Goal: Task Accomplishment & Management: Use online tool/utility

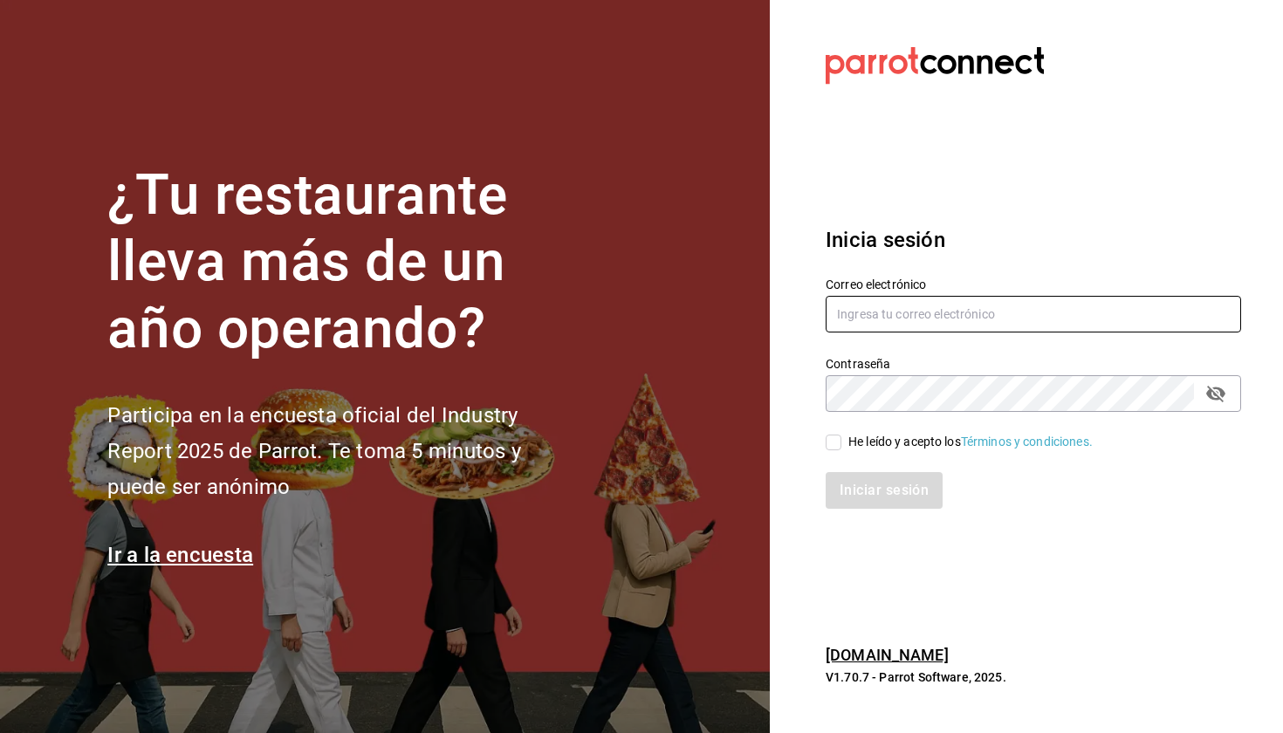
type input "[EMAIL_ADDRESS][DOMAIN_NAME]"
click at [923, 440] on div "He leído y acepto los Términos y condiciones." at bounding box center [971, 442] width 244 height 18
click at [842, 440] on input "He leído y acepto los Términos y condiciones." at bounding box center [834, 443] width 16 height 16
checkbox input "true"
click at [904, 498] on button "Iniciar sesión" at bounding box center [885, 490] width 119 height 37
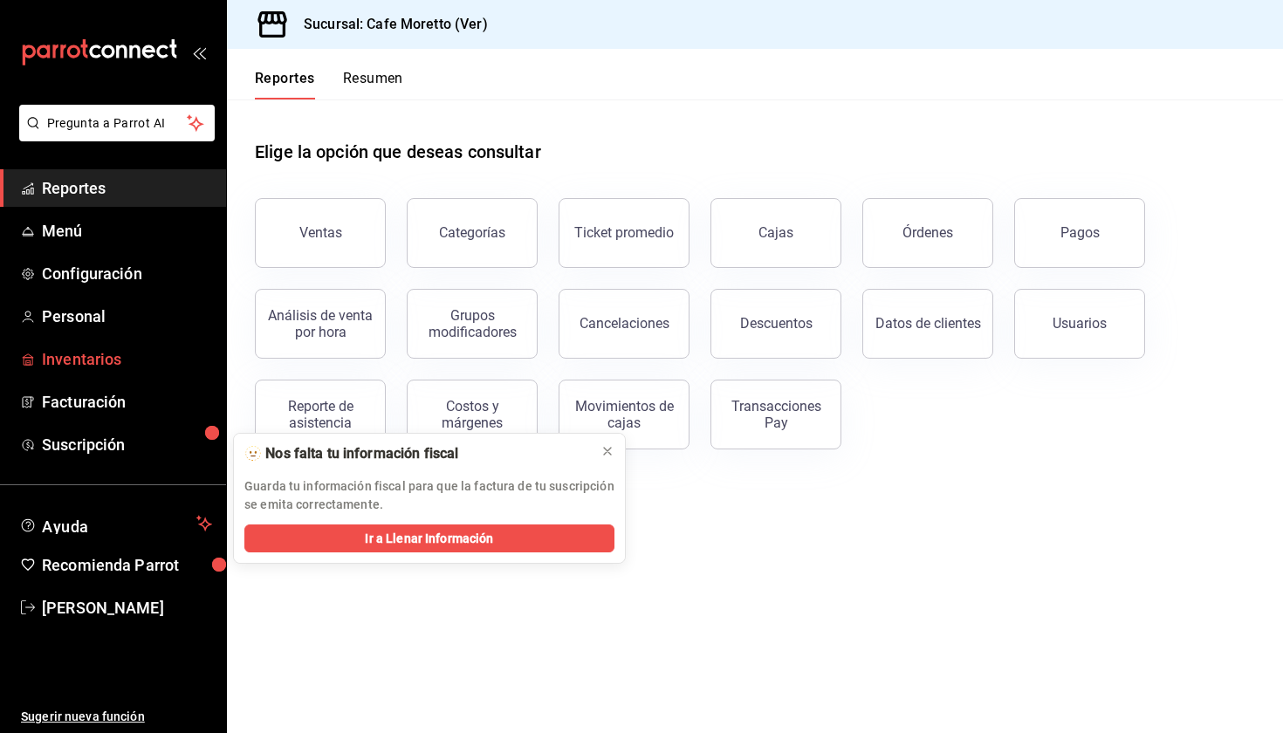
click at [118, 369] on span "Inventarios" at bounding box center [127, 359] width 170 height 24
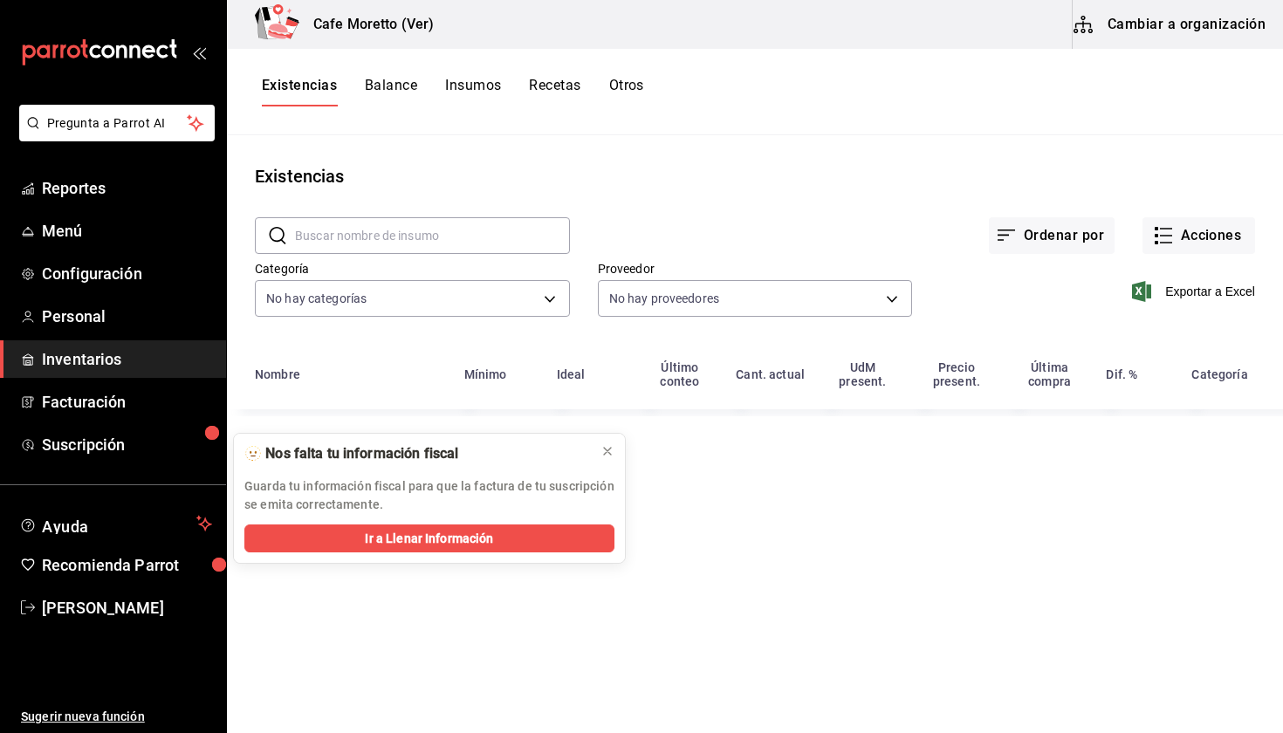
click at [1171, 26] on button "Cambiar a organización" at bounding box center [1171, 24] width 196 height 49
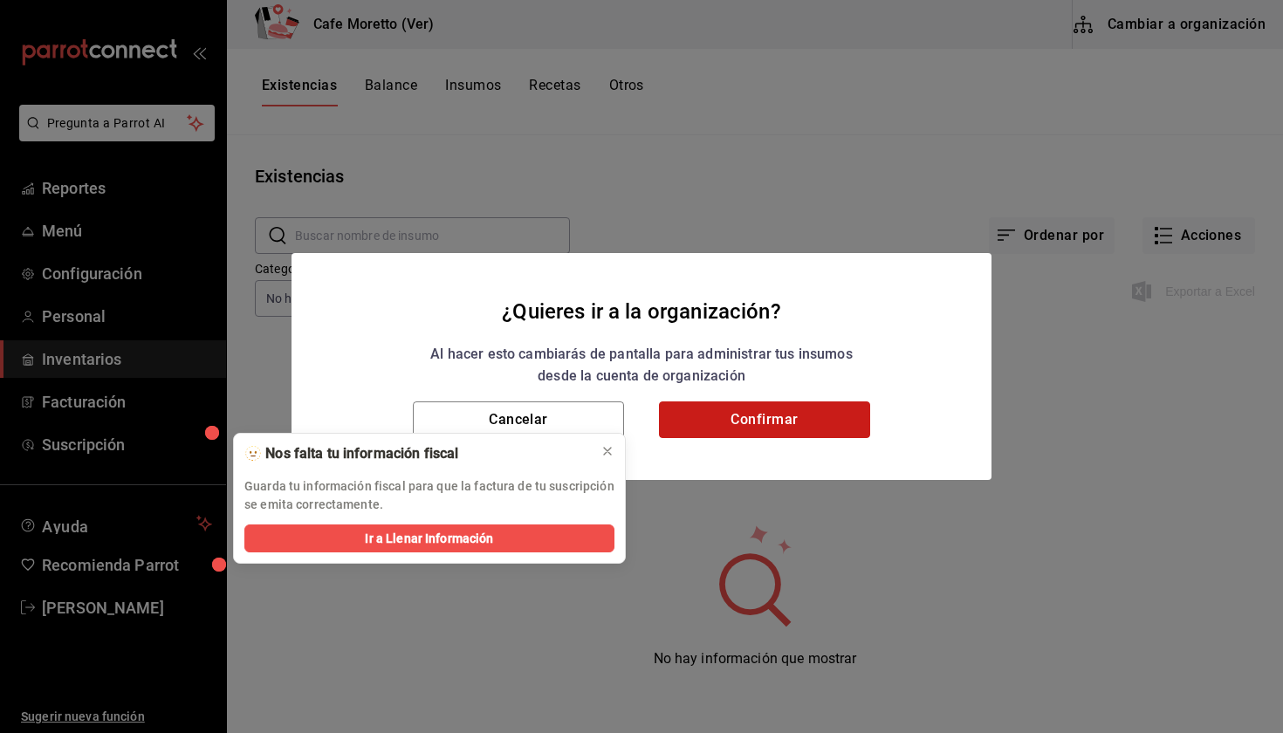
click at [797, 427] on button "Confirmar" at bounding box center [764, 420] width 211 height 37
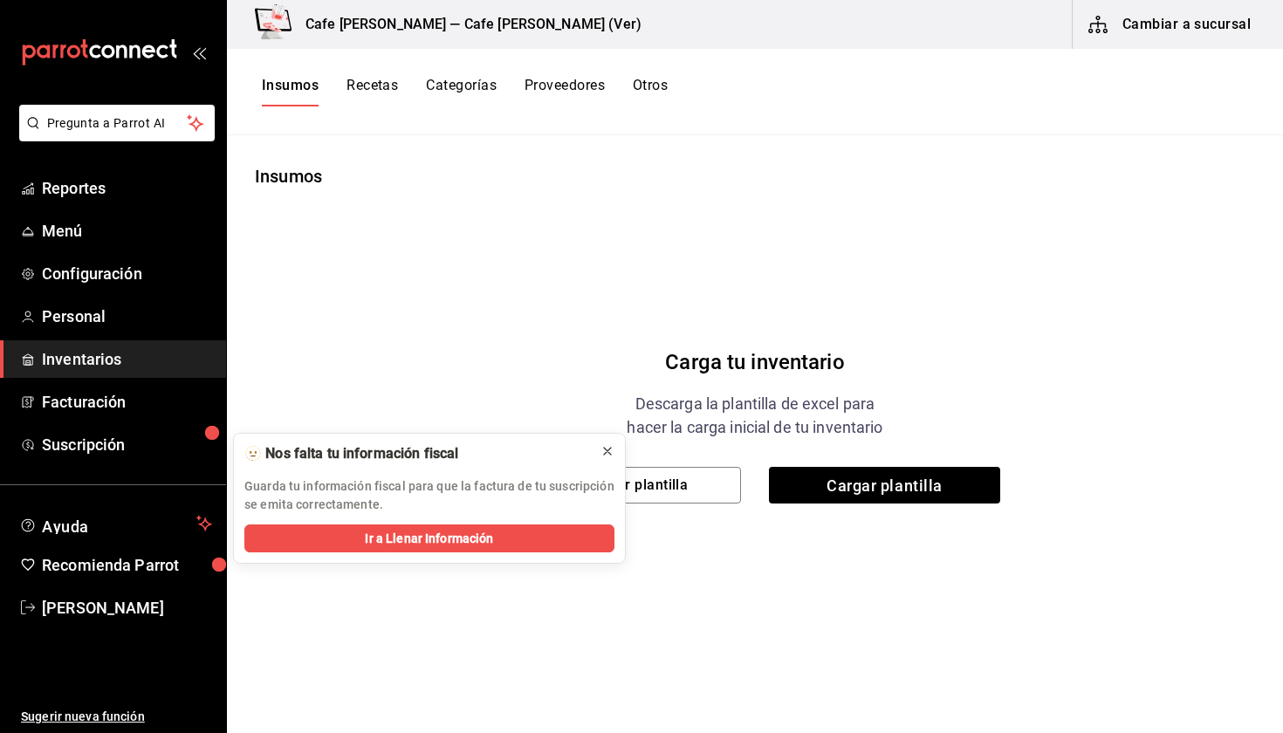
click at [609, 447] on icon at bounding box center [608, 451] width 14 height 14
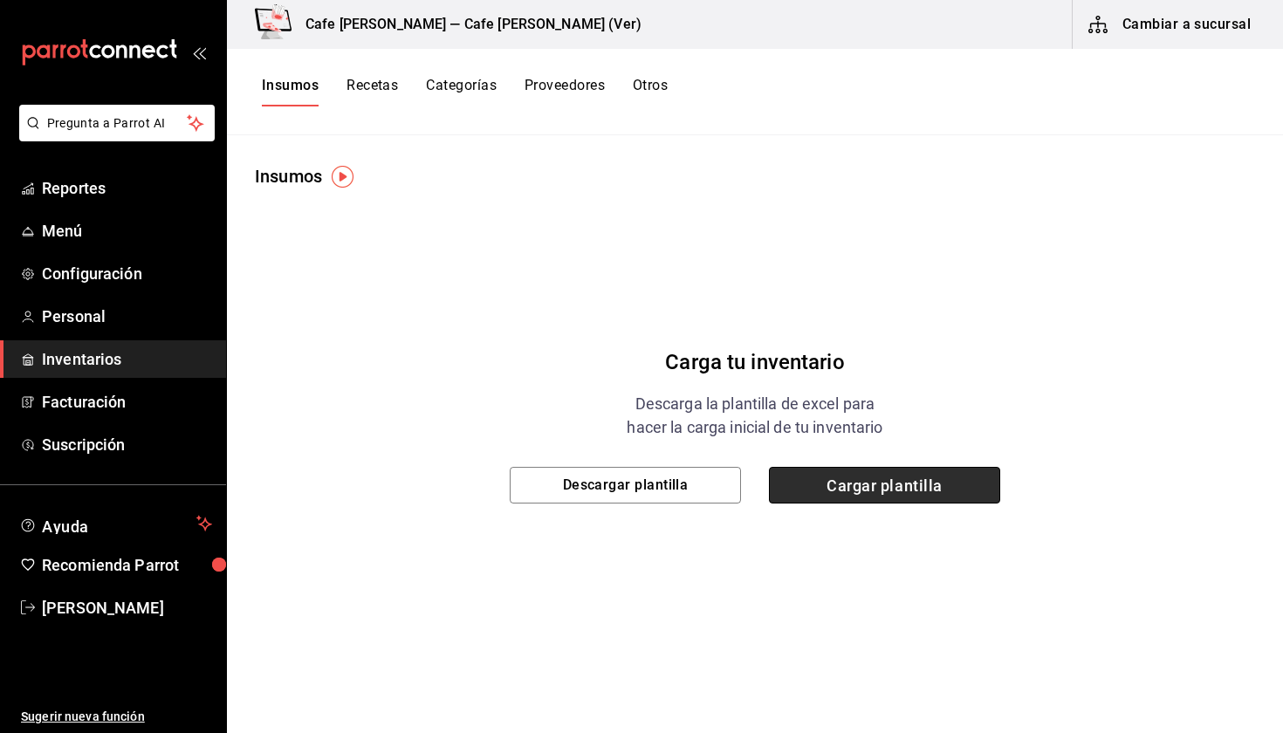
click at [856, 485] on span "Cargar plantilla" at bounding box center [884, 485] width 231 height 37
click at [0, 0] on input "Cargar plantilla" at bounding box center [0, 0] width 0 height 0
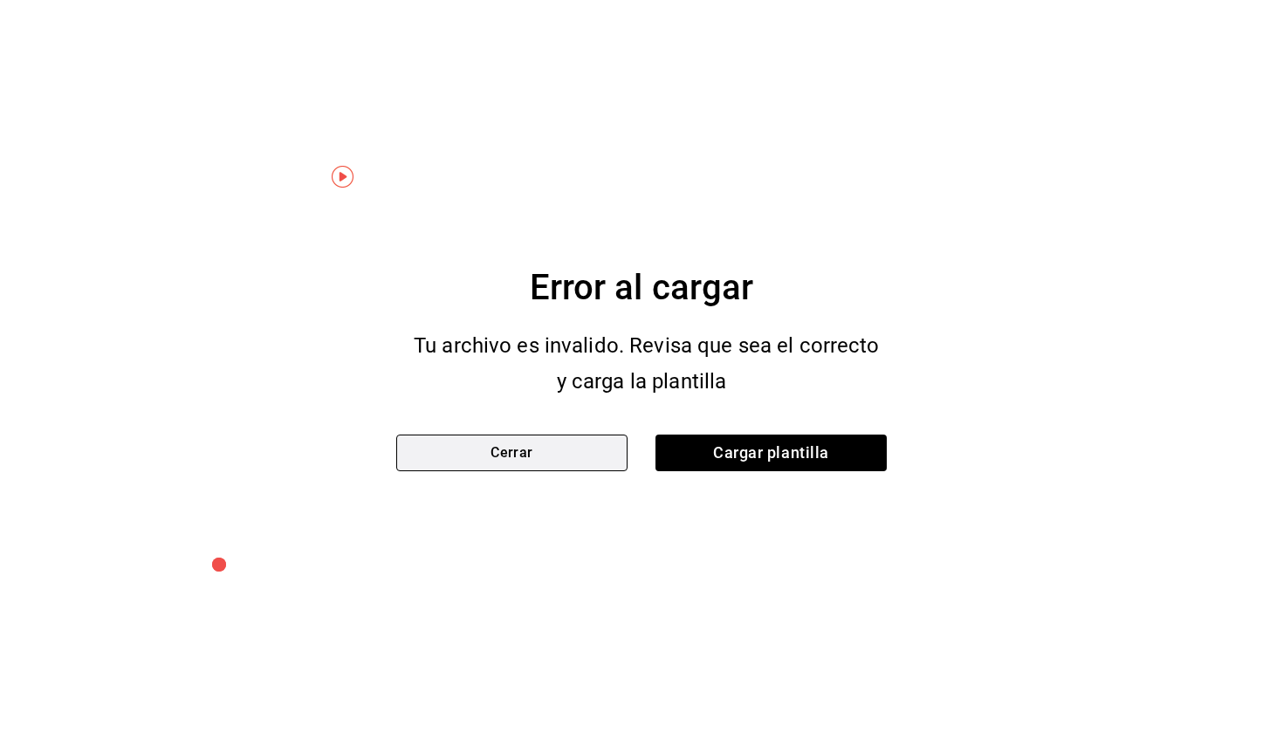
click at [588, 460] on button "Cerrar" at bounding box center [511, 453] width 231 height 37
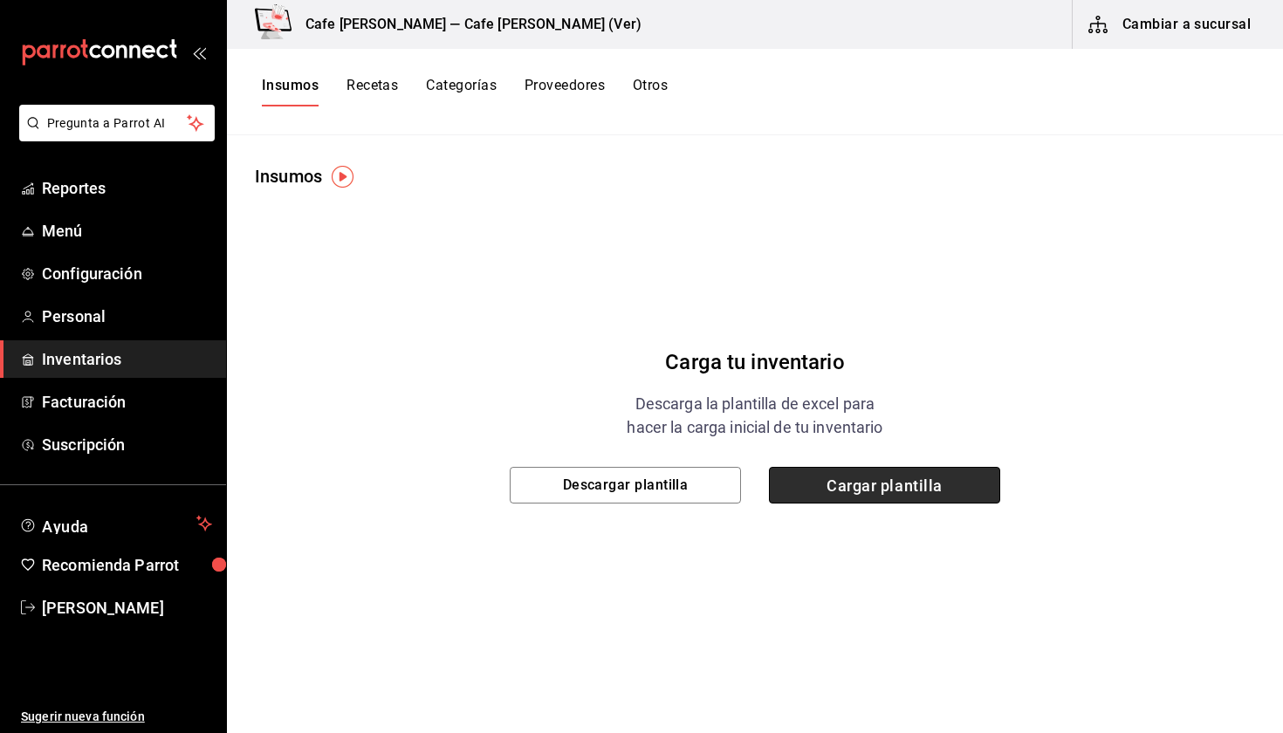
click at [864, 487] on span "Cargar plantilla" at bounding box center [884, 485] width 231 height 37
click at [0, 0] on input "Cargar plantilla" at bounding box center [0, 0] width 0 height 0
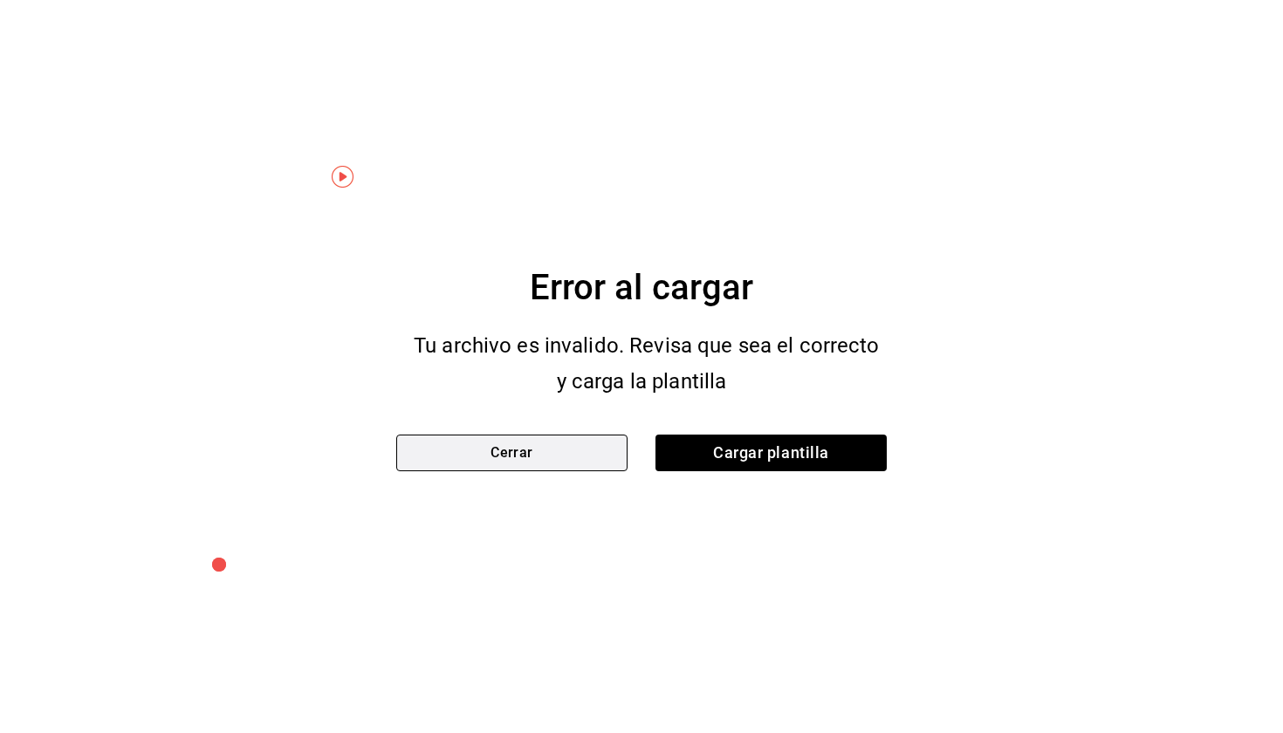
click at [548, 453] on button "Cerrar" at bounding box center [511, 453] width 231 height 37
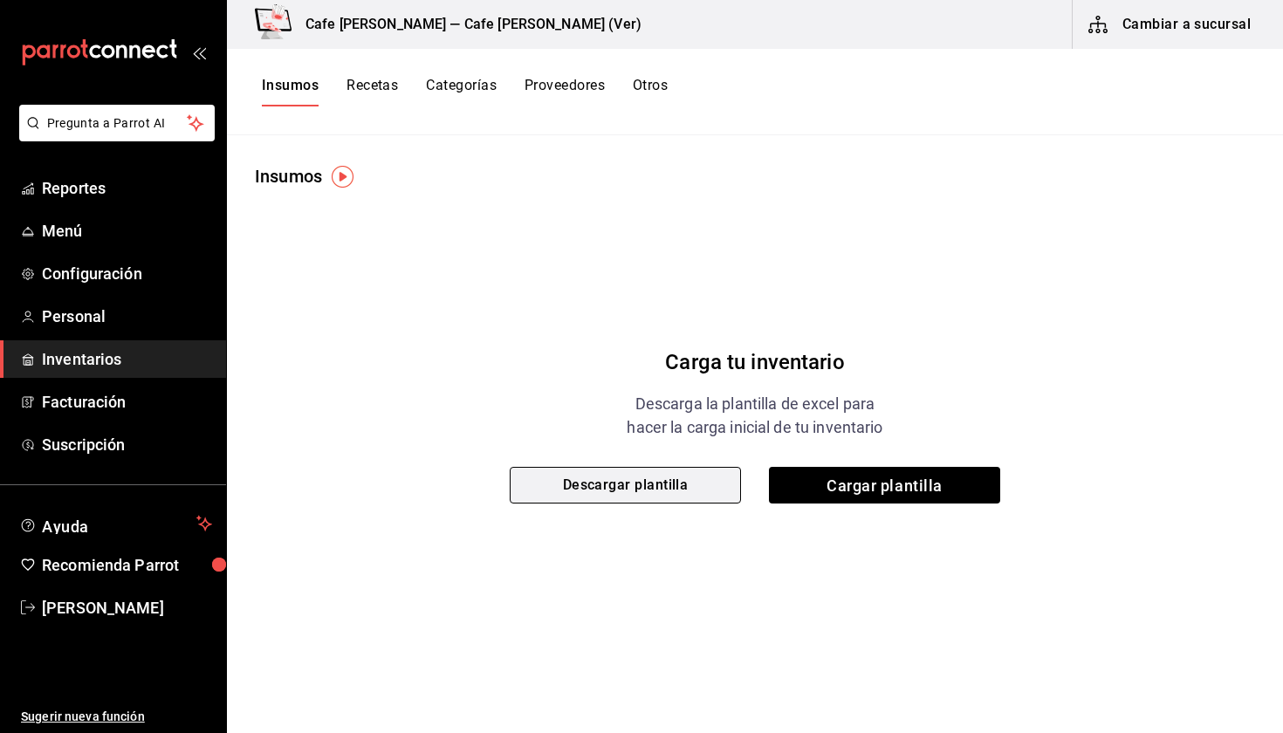
click at [668, 478] on button "Descargar plantilla" at bounding box center [625, 485] width 231 height 37
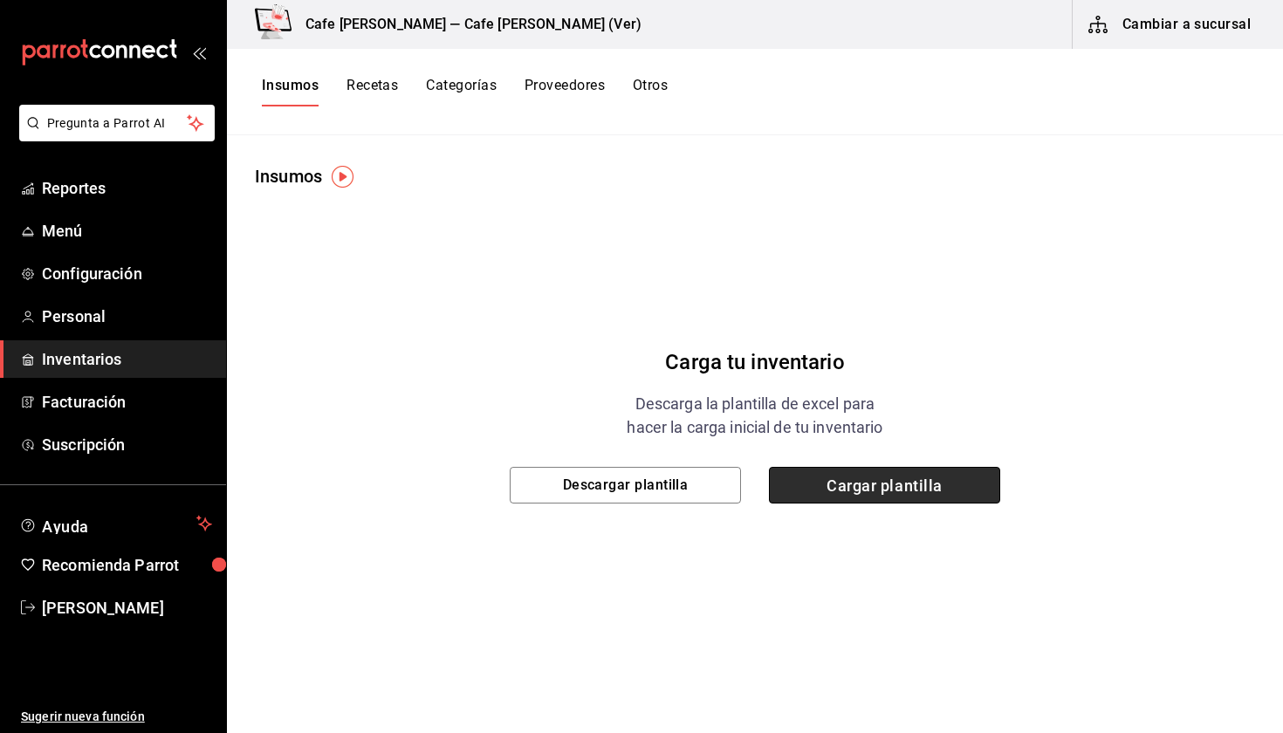
click at [918, 485] on span "Cargar plantilla" at bounding box center [884, 485] width 231 height 37
click at [0, 0] on input "Cargar plantilla" at bounding box center [0, 0] width 0 height 0
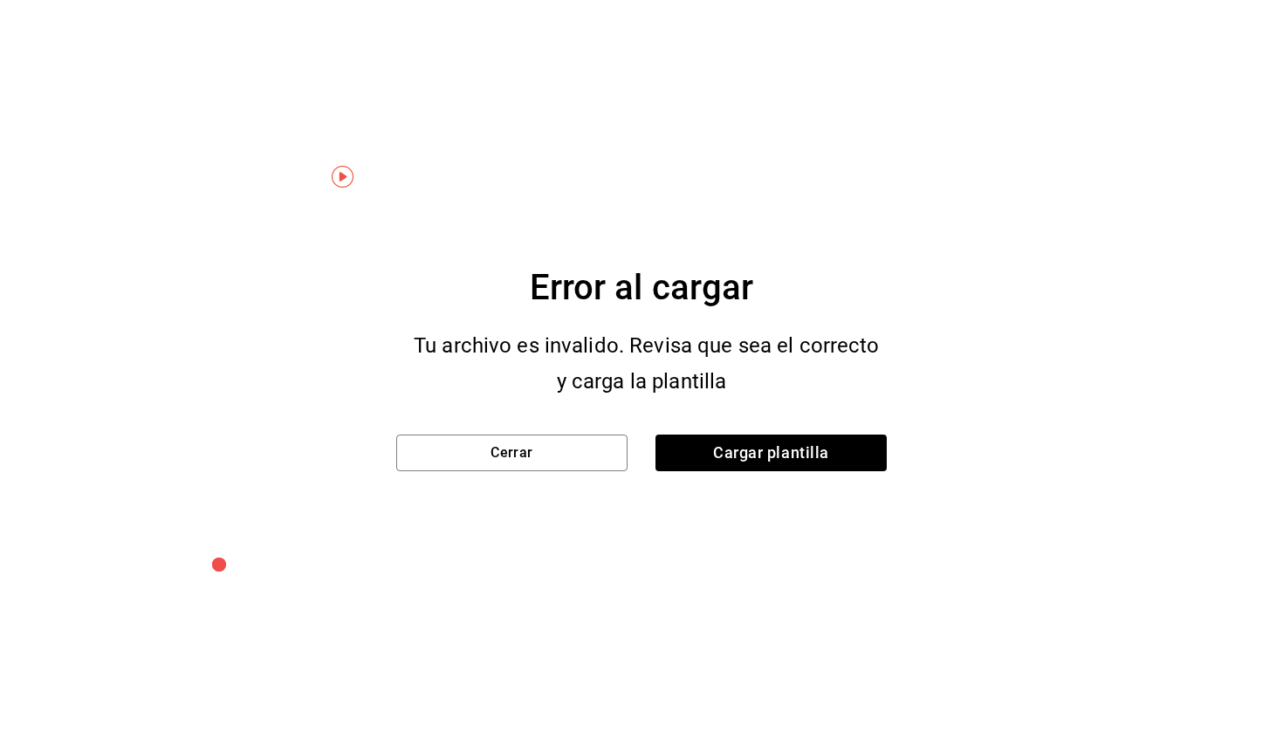
click at [550, 430] on div "Error al cargar Tu archivo es invalido. Revisa que sea el correcto y carga la p…" at bounding box center [641, 367] width 491 height 210
click at [550, 431] on div "Error al cargar Tu archivo es invalido. Revisa que sea el correcto y carga la p…" at bounding box center [641, 367] width 491 height 210
click at [552, 443] on button "Cerrar" at bounding box center [511, 453] width 231 height 37
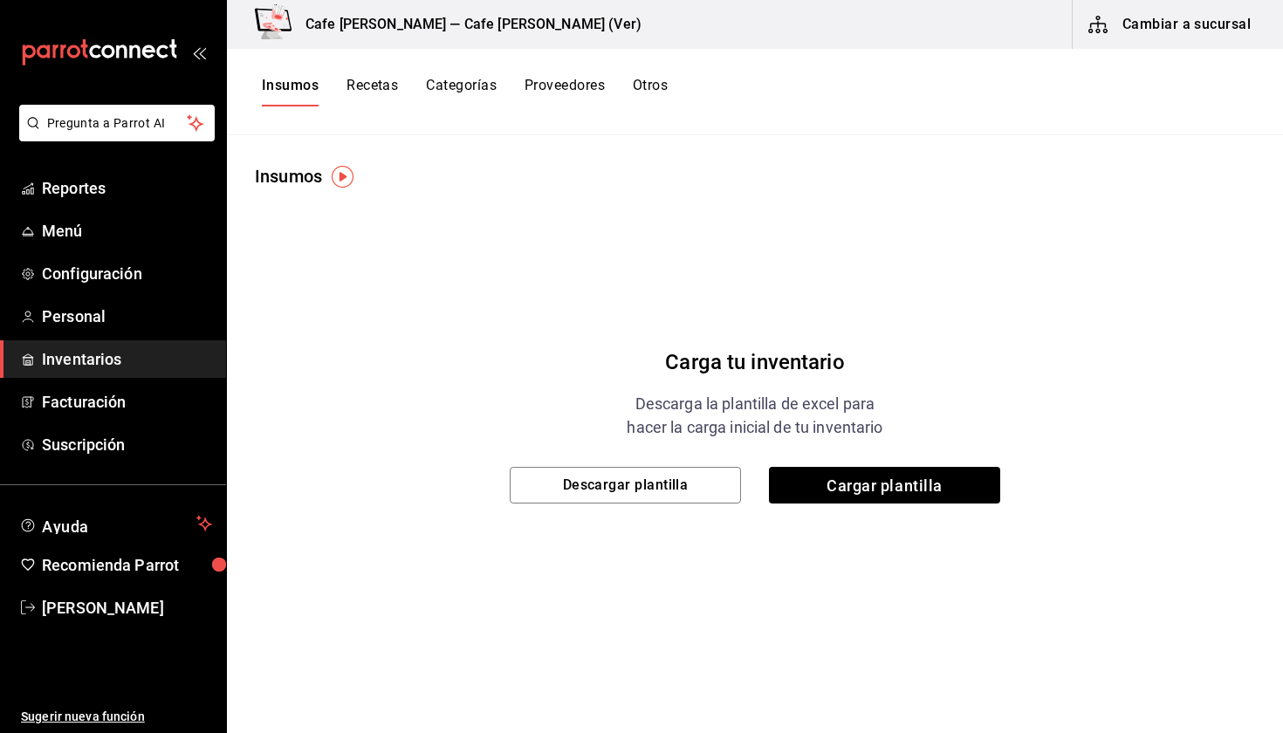
click at [278, 179] on div "Insumos" at bounding box center [288, 176] width 67 height 26
click at [292, 86] on button "Insumos" at bounding box center [290, 92] width 57 height 30
click at [808, 488] on span "Cargar plantilla" at bounding box center [884, 485] width 231 height 37
click at [0, 0] on input "Cargar plantilla" at bounding box center [0, 0] width 0 height 0
